Goal: Transaction & Acquisition: Purchase product/service

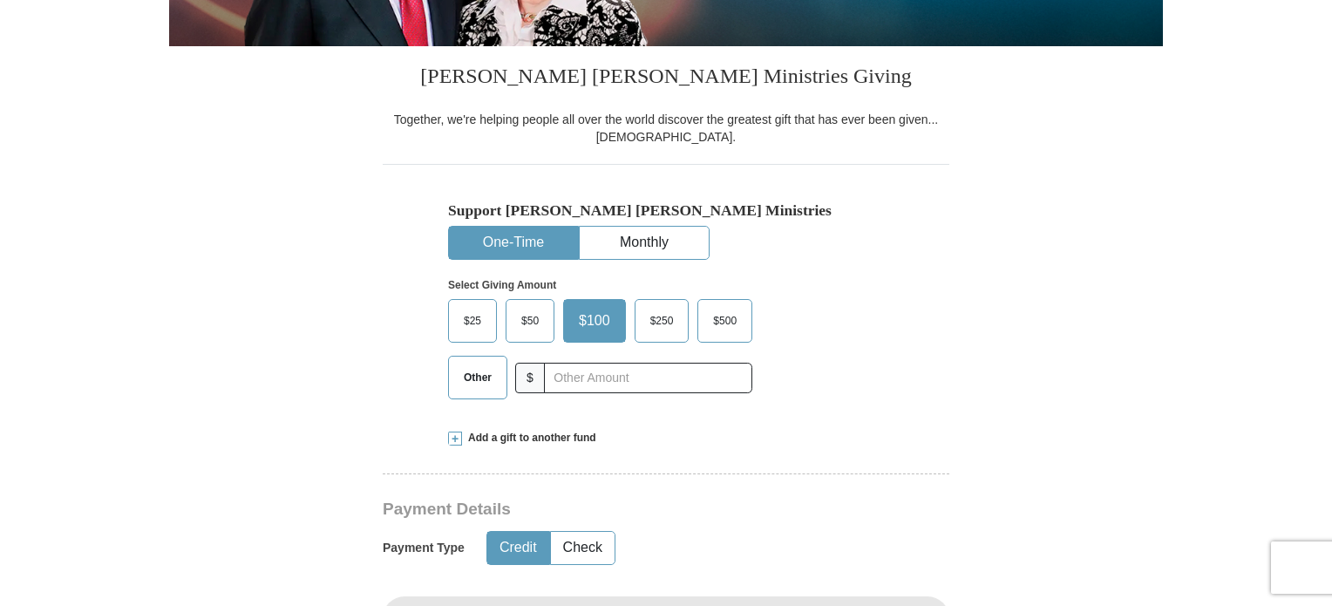
scroll to position [425, 0]
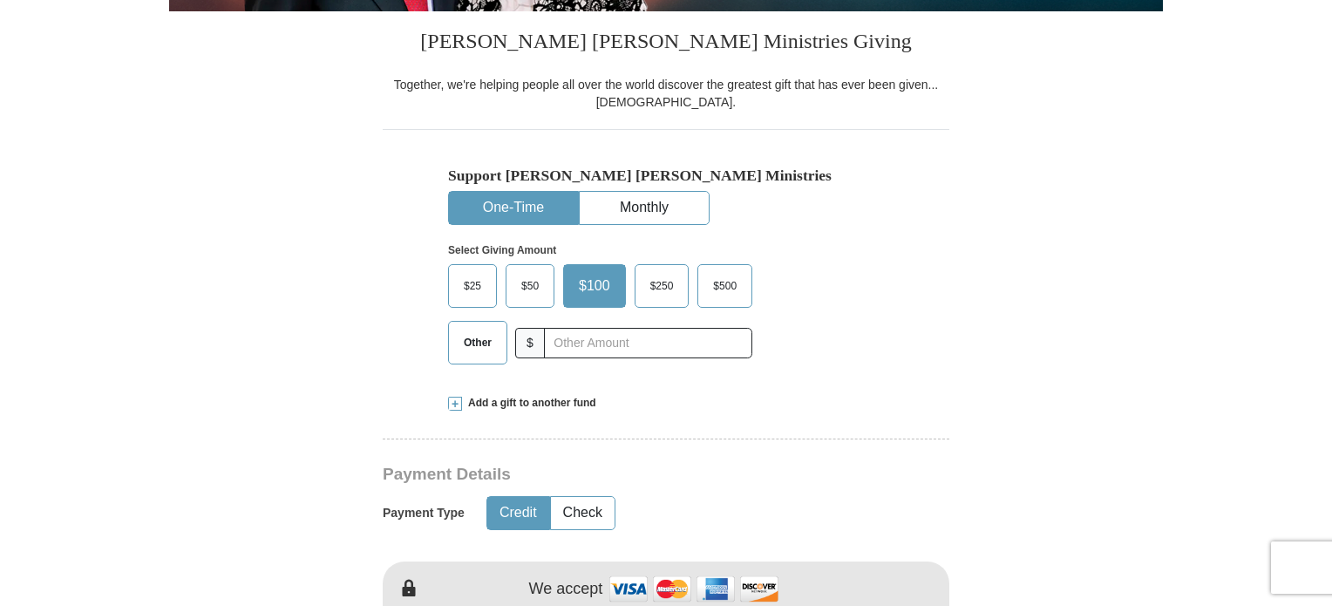
drag, startPoint x: 1335, startPoint y: 88, endPoint x: 1324, endPoint y: 184, distance: 96.5
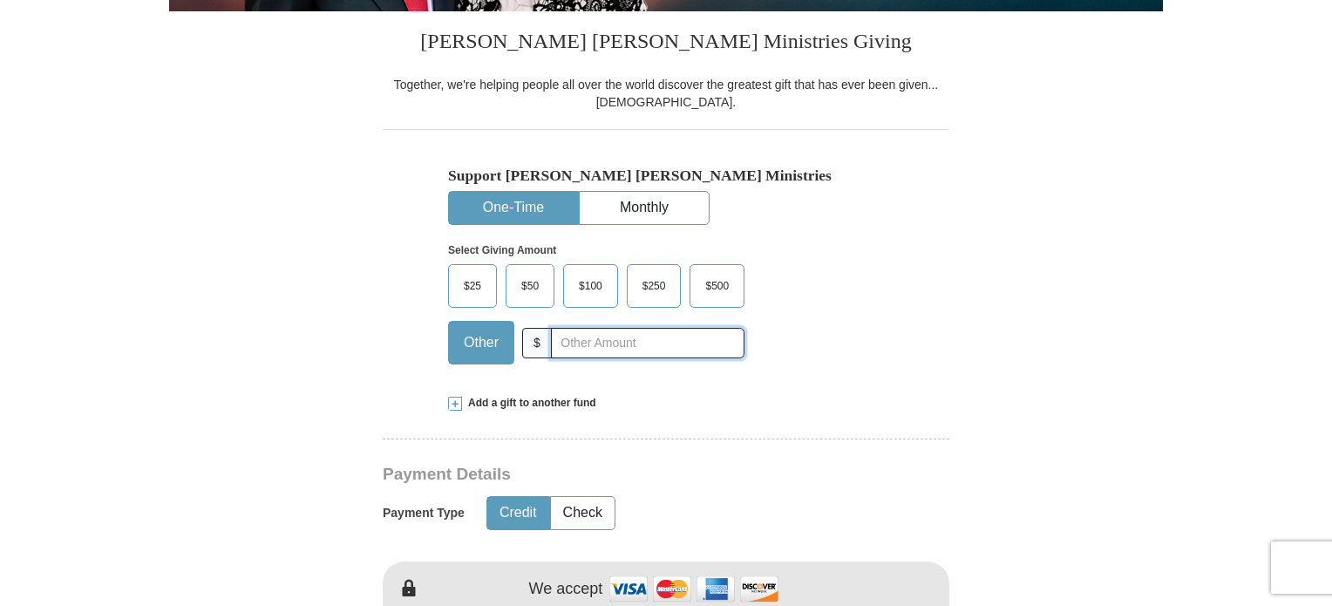
click at [558, 337] on input "text" at bounding box center [648, 343] width 194 height 31
type input "150.00"
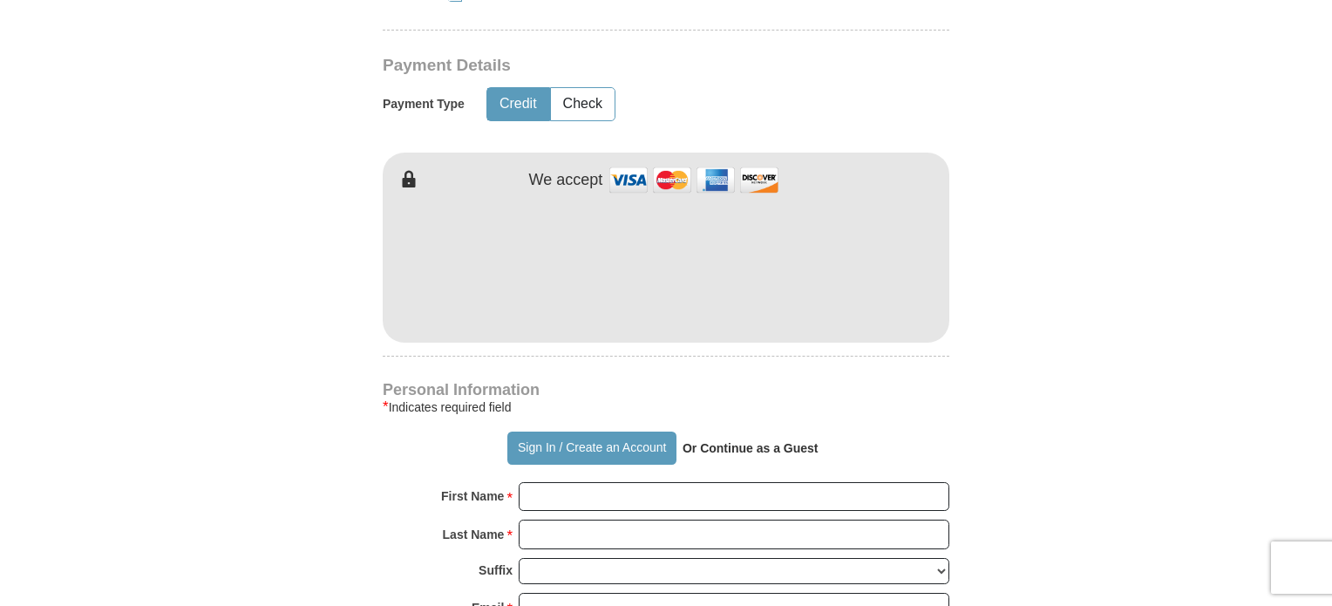
scroll to position [842, 0]
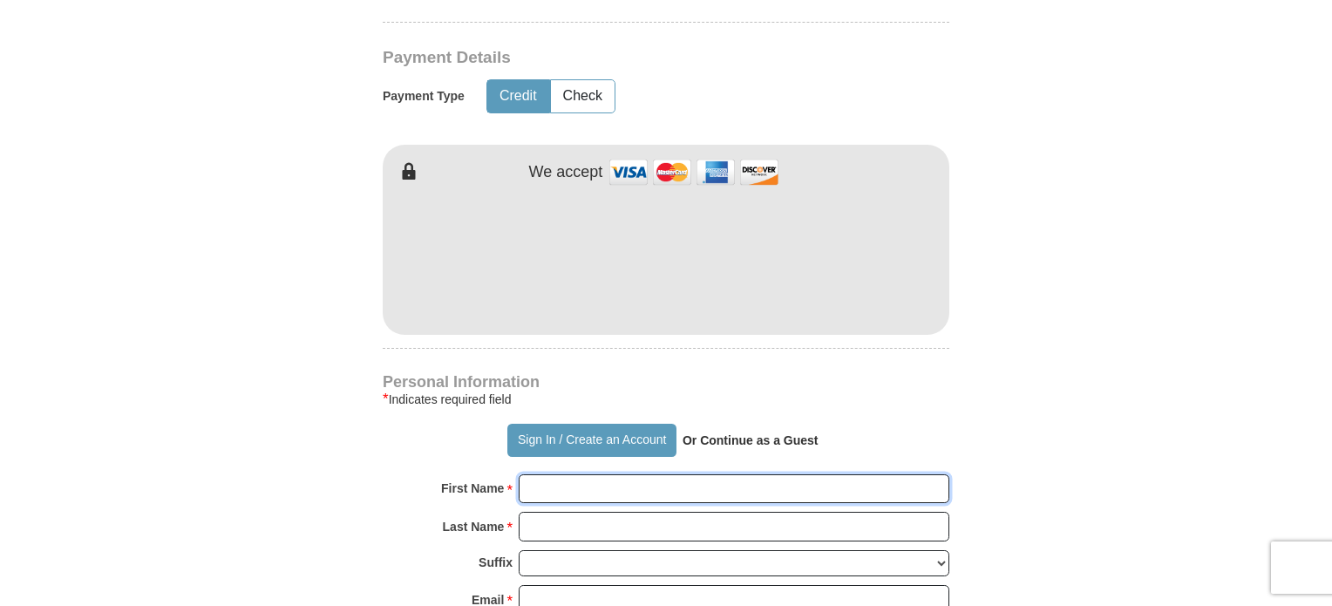
type input "[PERSON_NAME]"
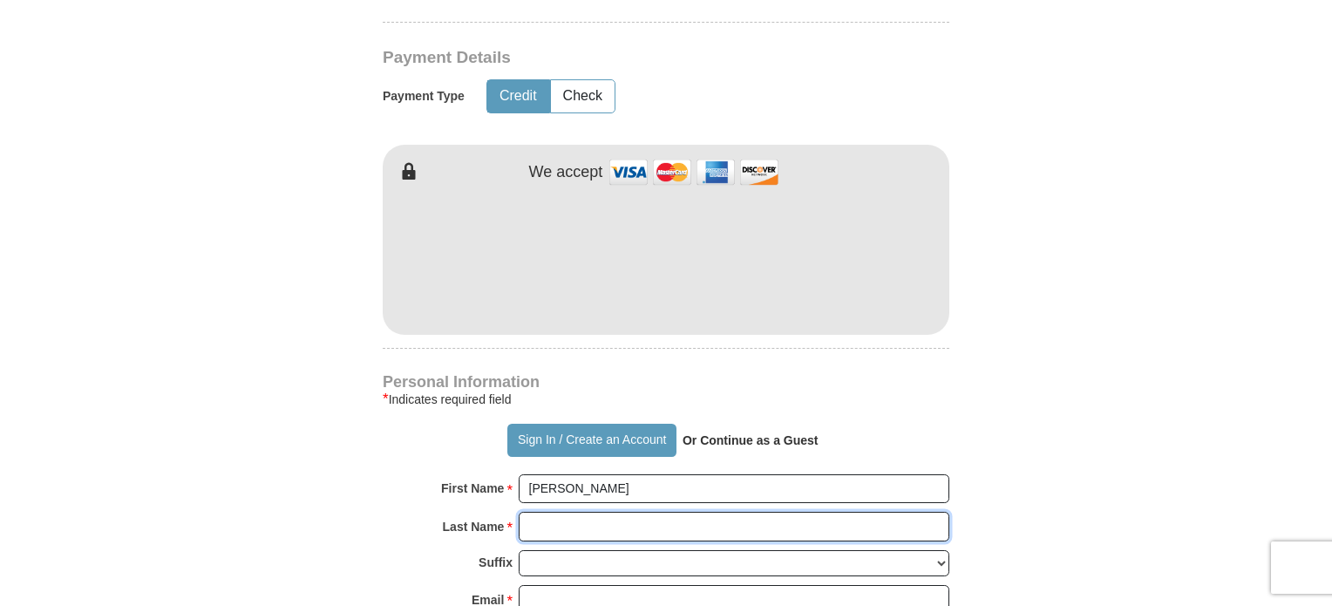
type input "Page"
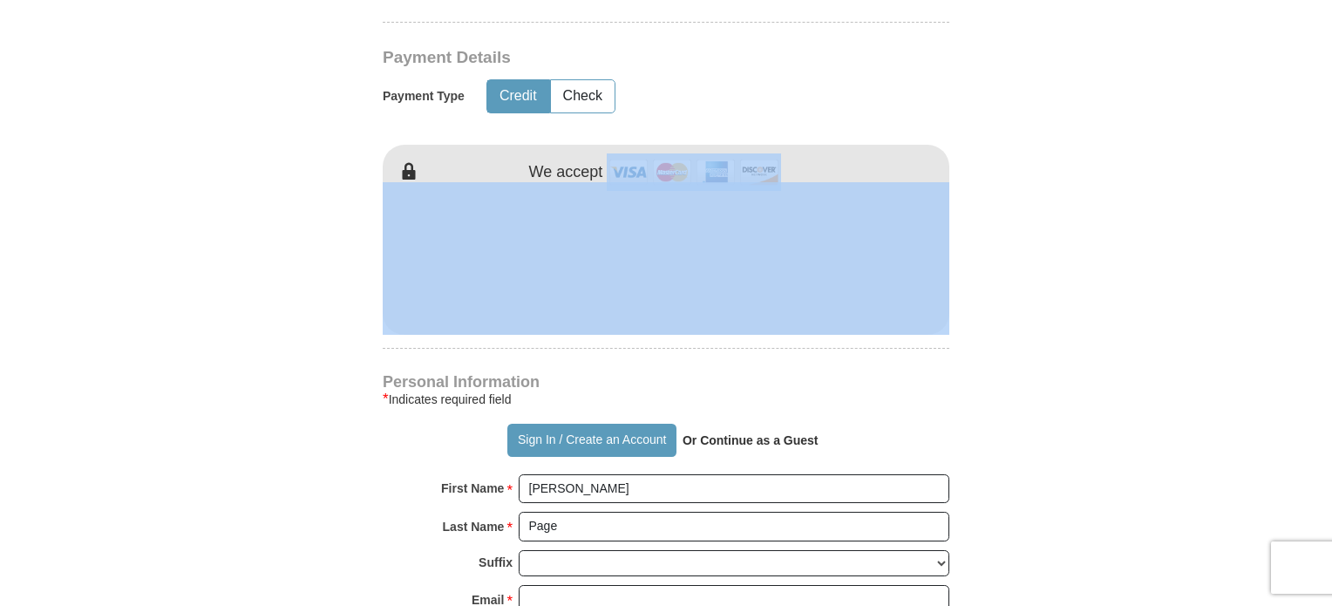
drag, startPoint x: 1331, startPoint y: 176, endPoint x: 1324, endPoint y: 236, distance: 60.6
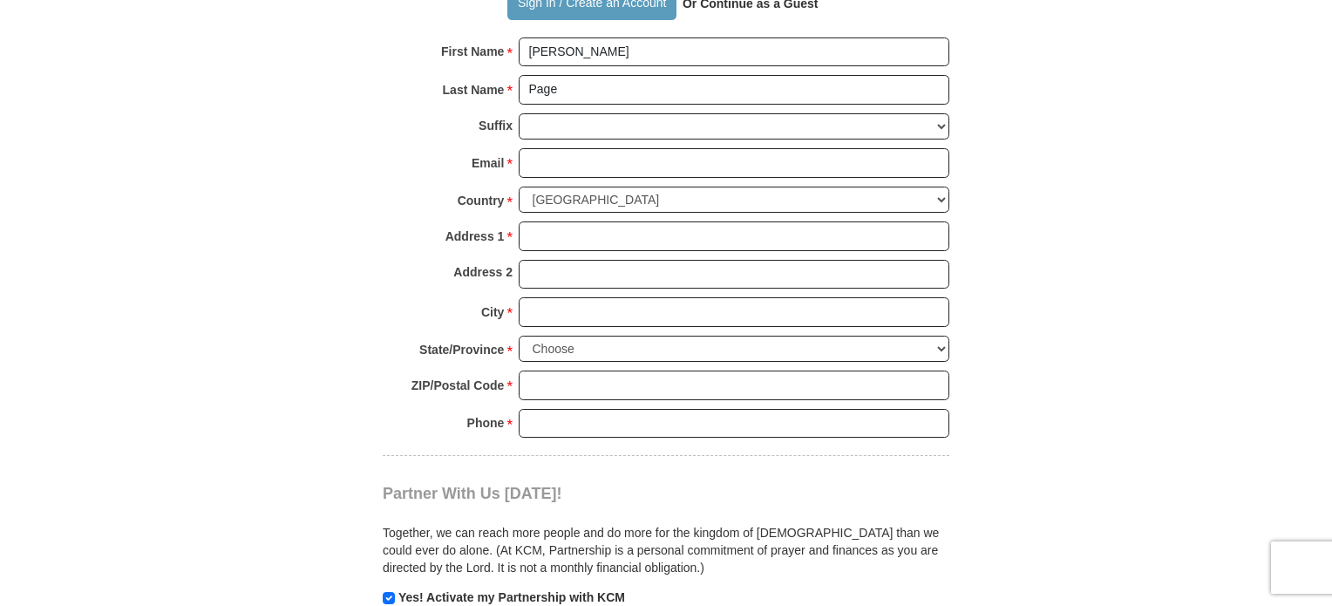
scroll to position [1287, 0]
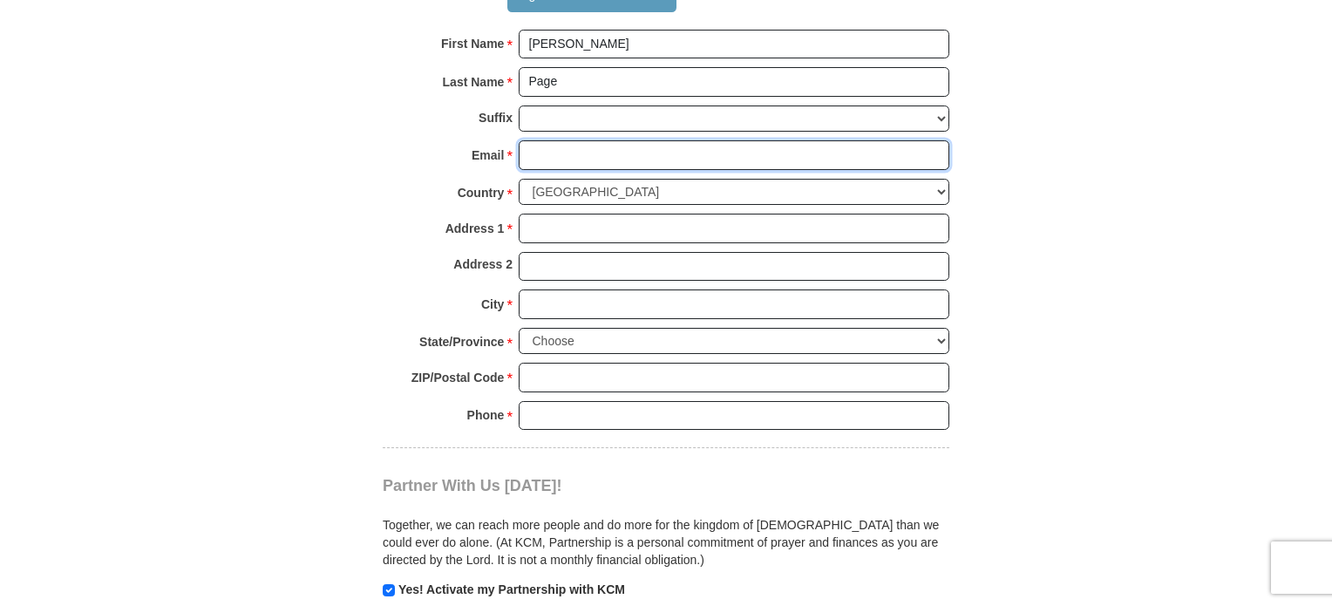
click at [536, 146] on input "Email *" at bounding box center [734, 155] width 431 height 30
type input "[EMAIL_ADDRESS][DOMAIN_NAME]"
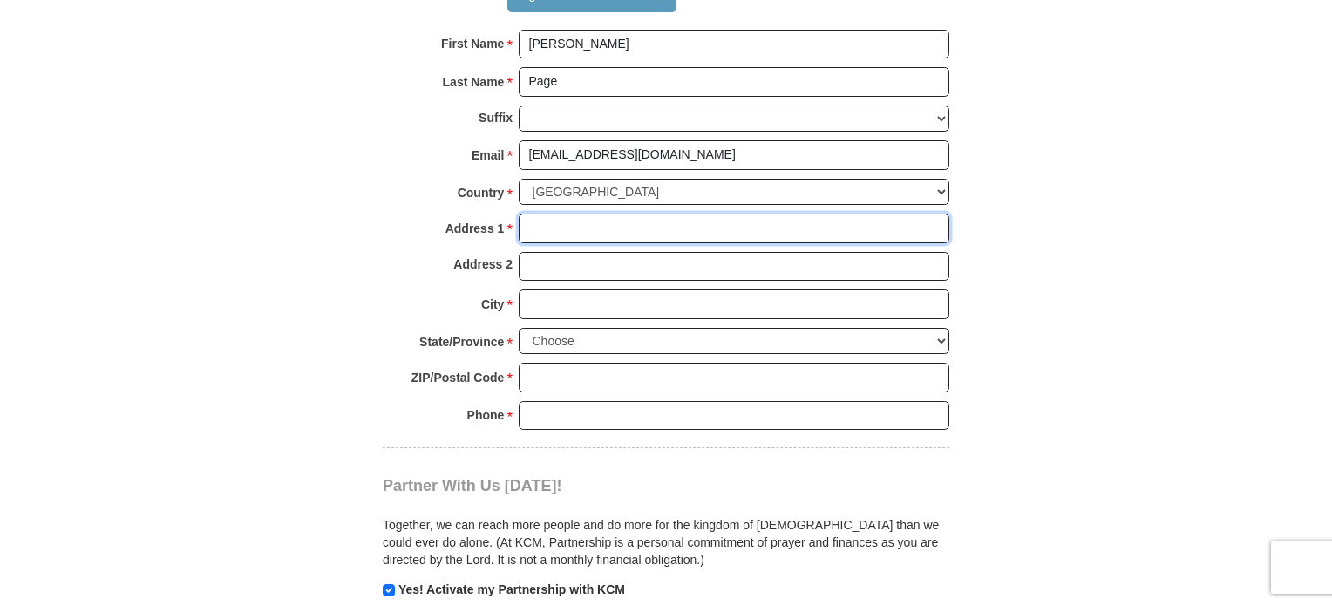
type input "[STREET_ADDRESS][PERSON_NAME]"
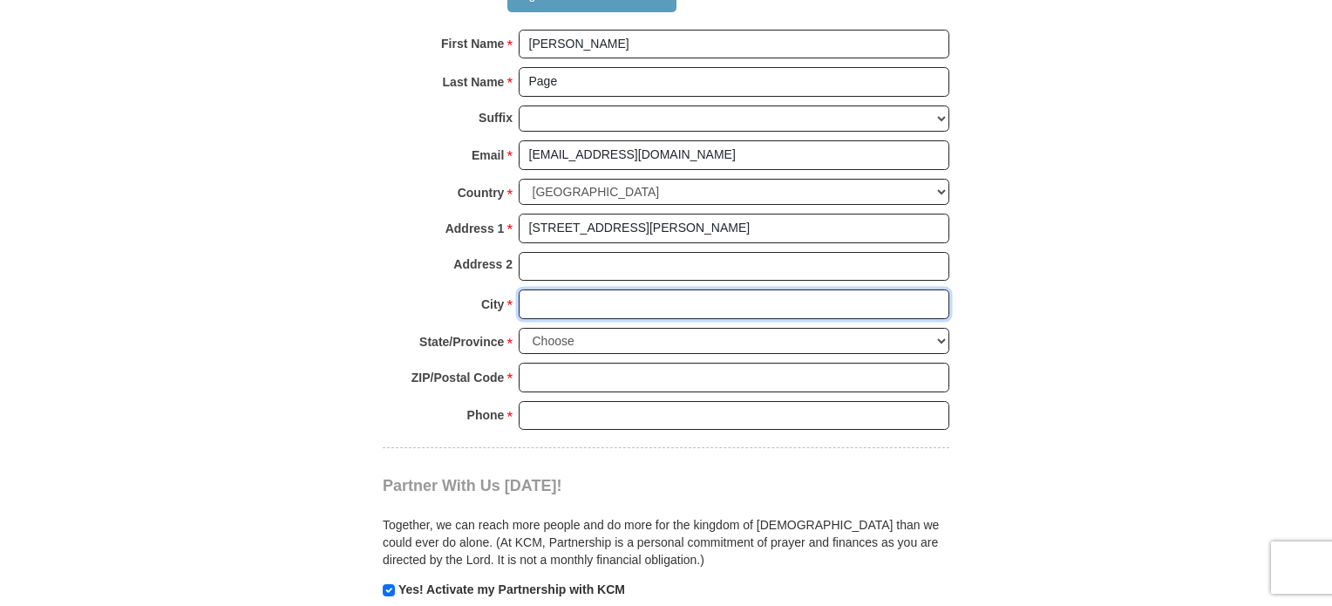
type input "COTTONWOOD"
select select "CA"
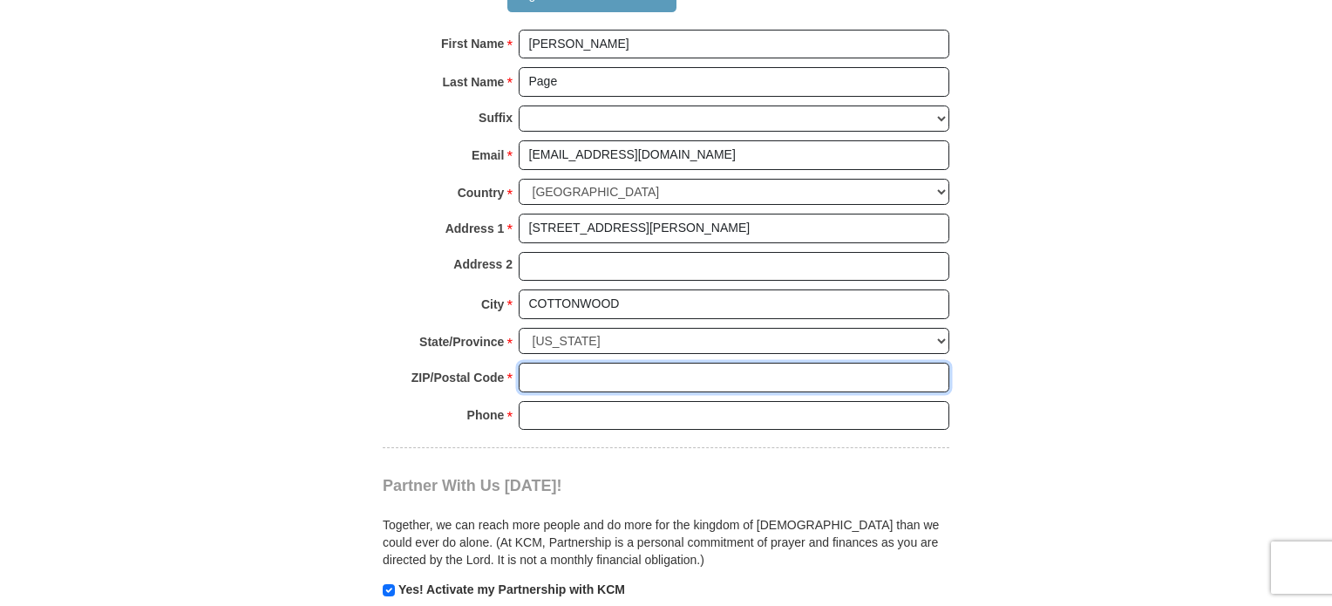
type input "96022"
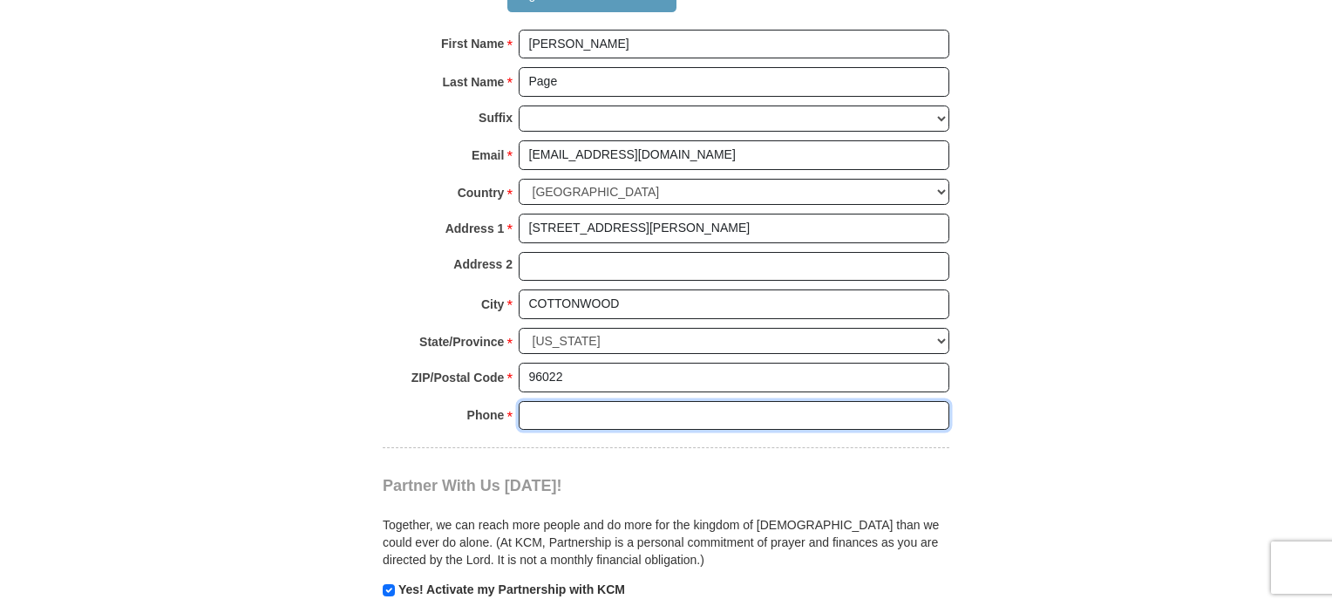
type input "5304107308"
drag, startPoint x: 1330, startPoint y: 254, endPoint x: 1325, endPoint y: 294, distance: 40.3
click at [1325, 294] on body "Sign In Already have an account? Sign in for faster giving. Don't have an accou…" at bounding box center [666, 383] width 1332 height 3340
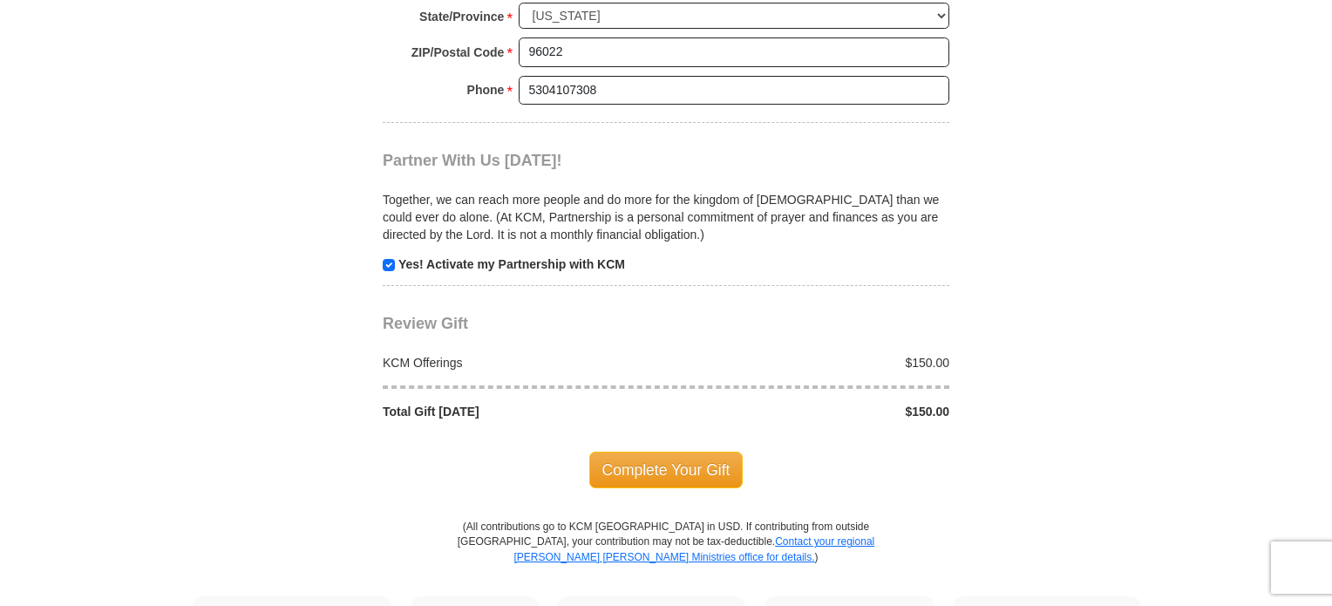
scroll to position [1615, 0]
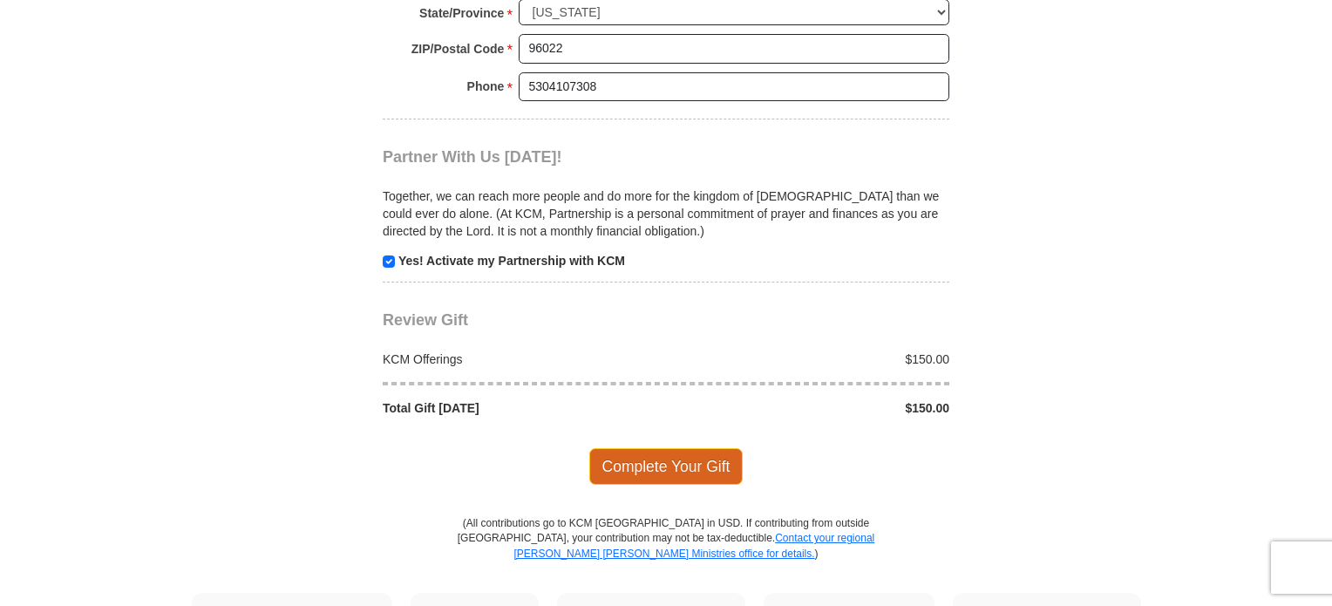
click at [663, 452] on span "Complete Your Gift" at bounding box center [666, 466] width 154 height 37
